Goal: Task Accomplishment & Management: Complete application form

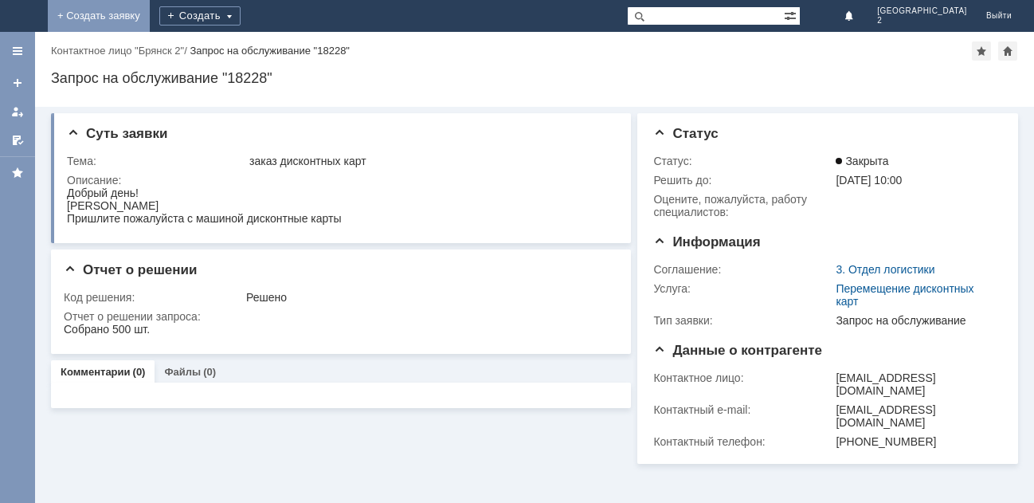
click at [150, 19] on link "+ Создать заявку" at bounding box center [99, 16] width 102 height 32
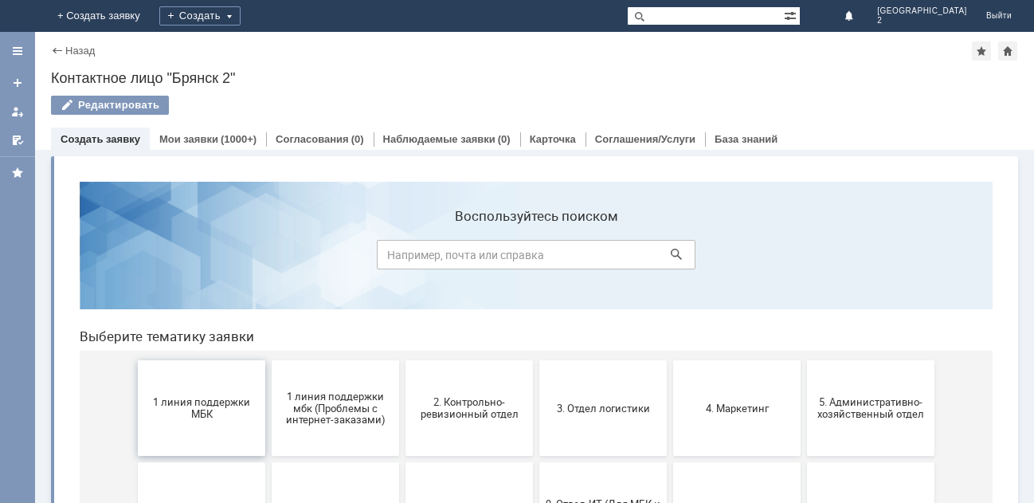
click at [206, 417] on span "1 линия поддержки МБК" at bounding box center [202, 408] width 118 height 24
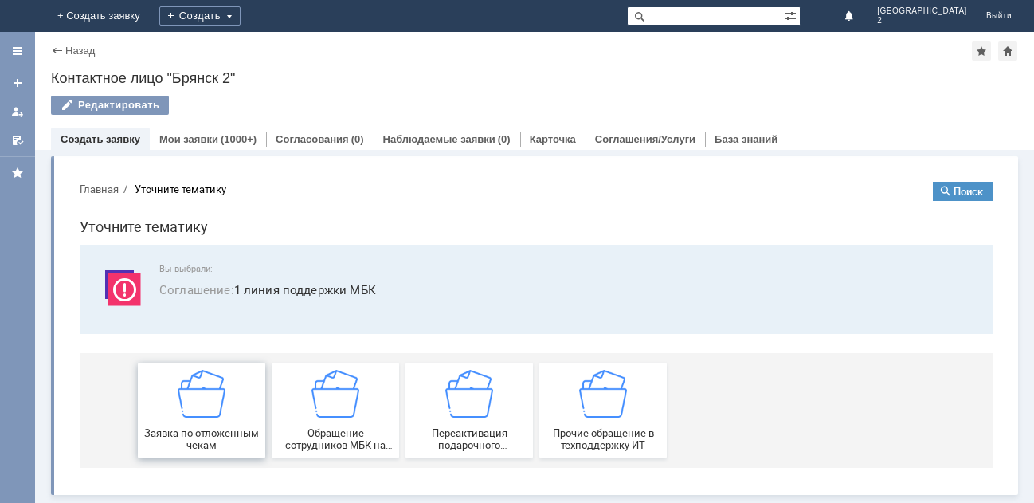
click at [205, 417] on img at bounding box center [202, 394] width 48 height 48
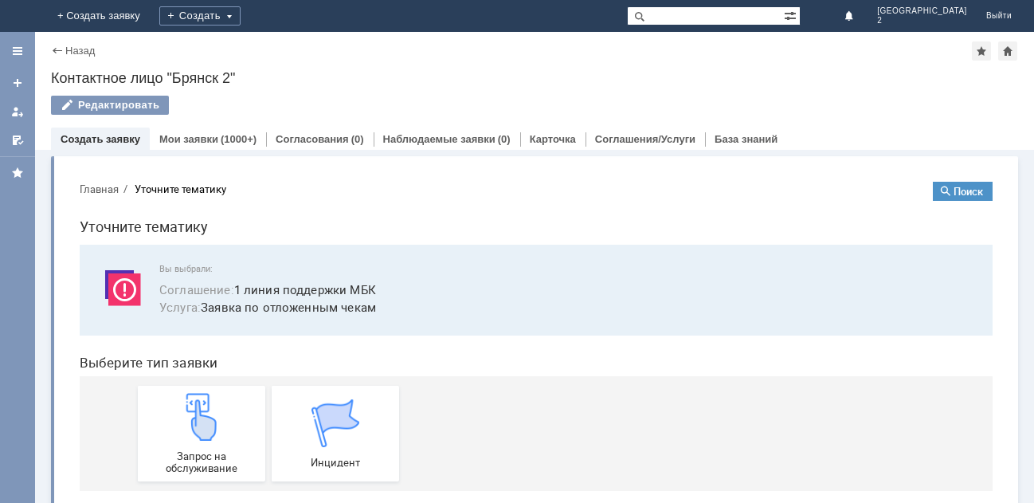
click at [205, 417] on img at bounding box center [202, 417] width 48 height 48
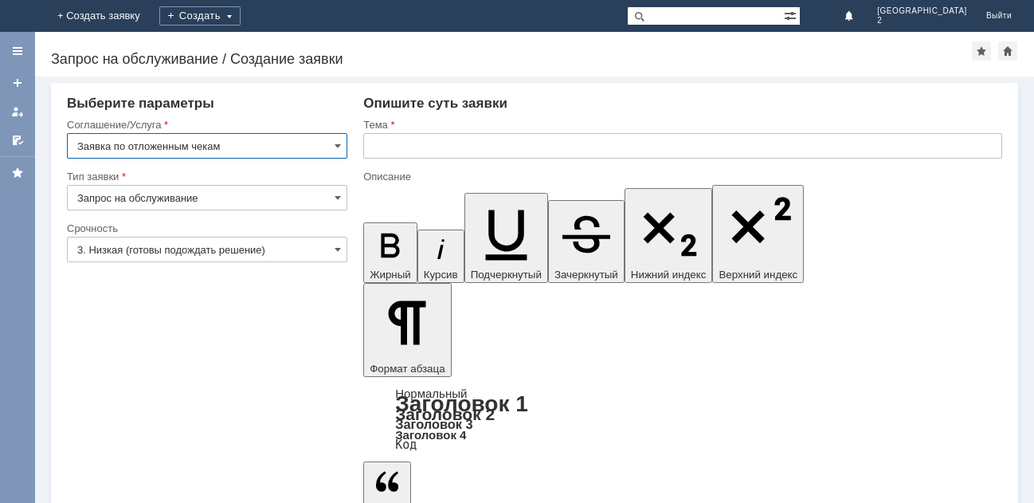
click at [371, 145] on input "text" at bounding box center [682, 145] width 639 height 25
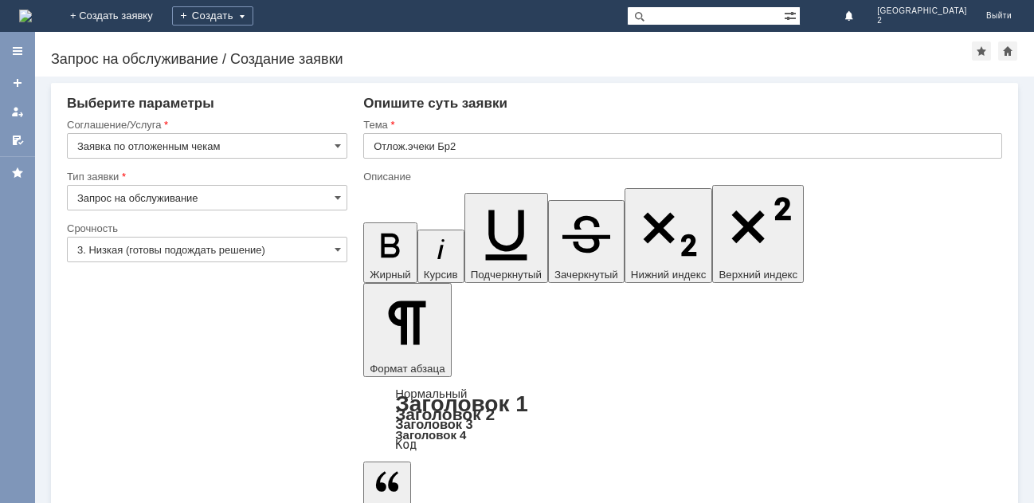
click at [410, 147] on input "Отлож.эчеки Бр2" at bounding box center [682, 145] width 639 height 25
click at [413, 145] on input "Отлож.эчеки Бр2" at bounding box center [682, 145] width 639 height 25
type input "Отлож.чеки Бр2"
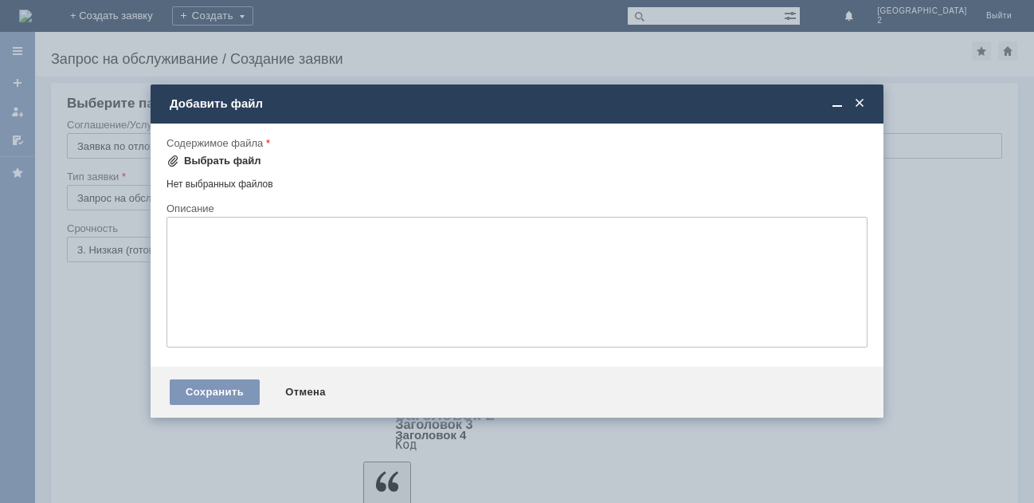
click at [224, 164] on div "Выбрать файл" at bounding box center [222, 161] width 77 height 13
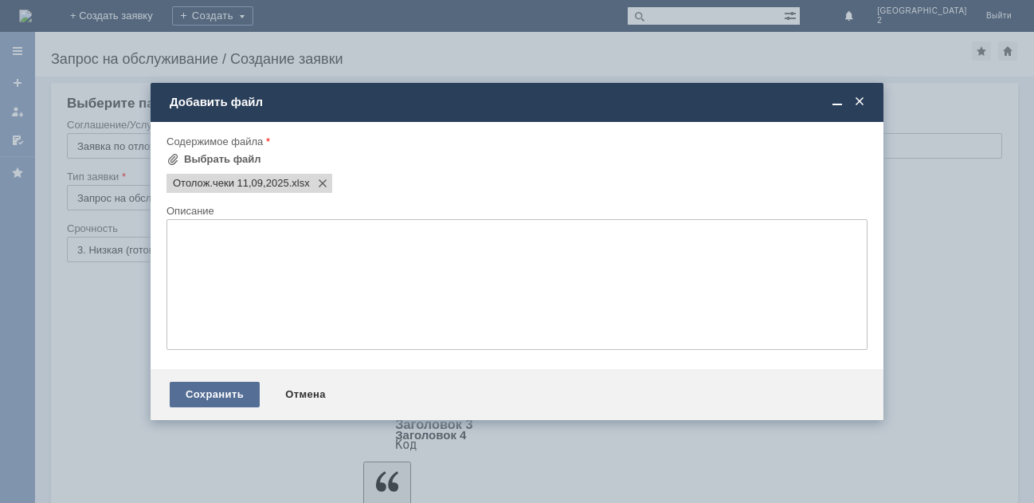
click at [202, 396] on div "Сохранить" at bounding box center [215, 394] width 90 height 25
